Goal: Ask a question

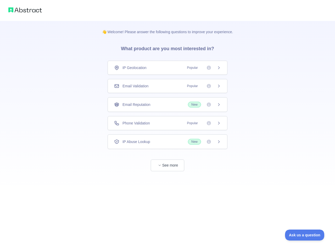
click at [167, 68] on div "IP Geolocation Popular" at bounding box center [167, 67] width 107 height 5
click at [167, 86] on div "Email Validation Popular" at bounding box center [167, 85] width 107 height 5
click at [167, 105] on div "Email Reputation New" at bounding box center [167, 105] width 107 height 6
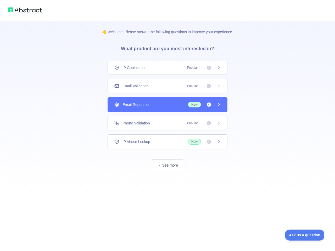
click at [167, 123] on div "👋 Welcome! Please answer the following questions to improve your experience. Wh…" at bounding box center [167, 125] width 335 height 251
click at [167, 142] on div "👋 Welcome! Please answer the following questions to improve your experience. Wh…" at bounding box center [167, 125] width 335 height 251
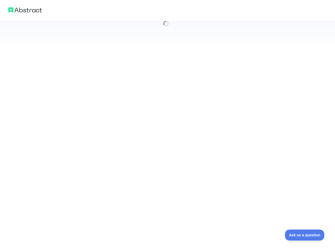
click at [167, 165] on div at bounding box center [167, 125] width 335 height 251
click at [304, 235] on span "Ask us a question" at bounding box center [304, 235] width 39 height 4
